Goal: Entertainment & Leisure: Browse casually

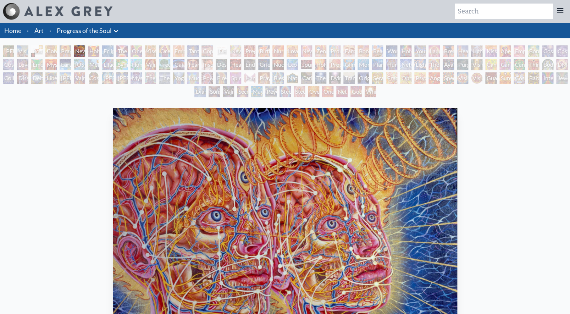
click at [114, 53] on div "Eclipse" at bounding box center [107, 50] width 11 height 11
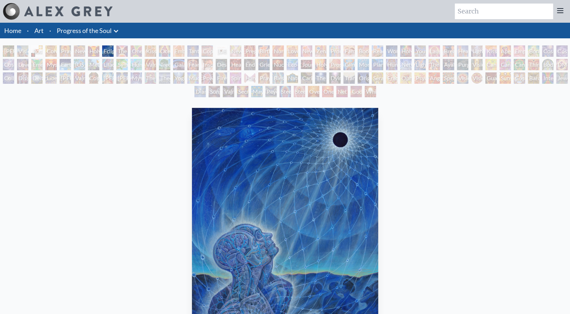
click at [256, 77] on div "Hands that See" at bounding box center [249, 77] width 11 height 11
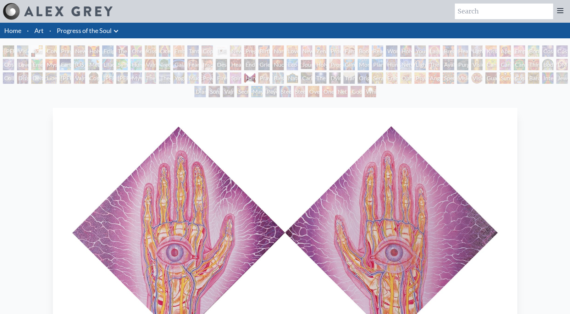
click at [360, 79] on div "Original Face" at bounding box center [363, 77] width 11 height 11
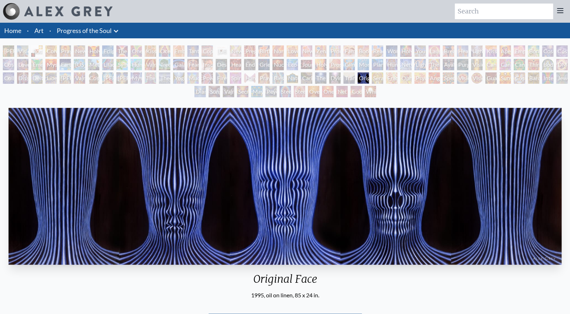
click at [357, 93] on div "Godself" at bounding box center [356, 91] width 11 height 11
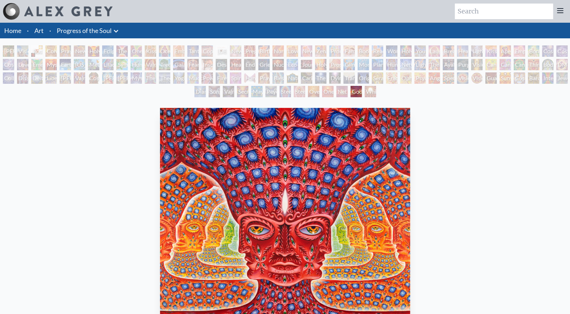
click at [372, 90] on div "White Light" at bounding box center [370, 91] width 11 height 11
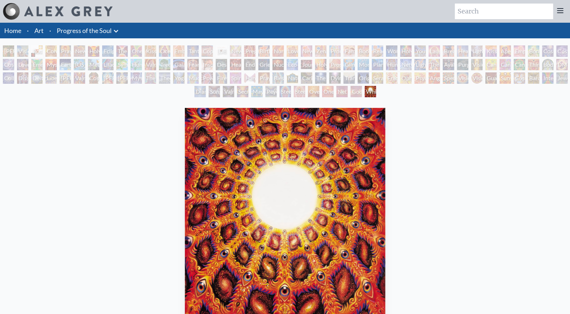
click at [242, 95] on div "Secret Writing Being" at bounding box center [242, 91] width 11 height 11
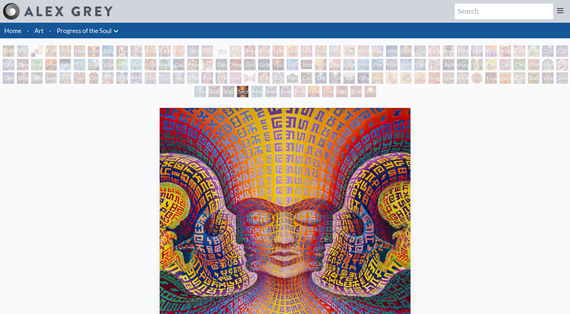
click at [336, 80] on div "Dying" at bounding box center [334, 77] width 11 height 11
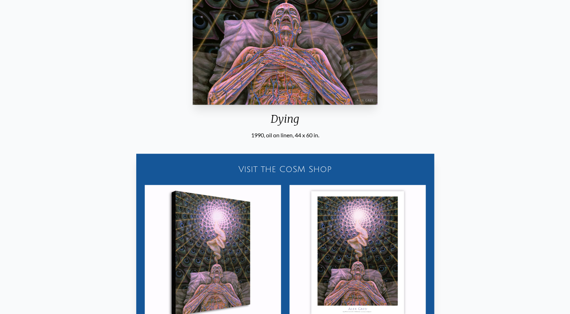
scroll to position [377, 0]
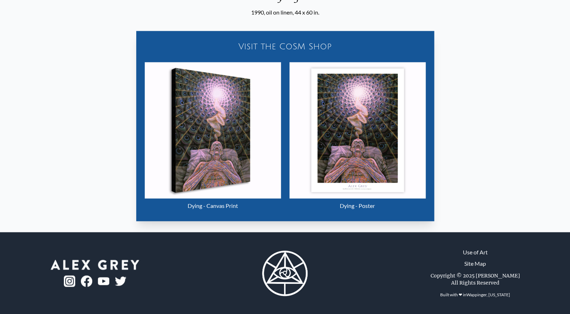
click at [66, 284] on img at bounding box center [69, 280] width 11 height 11
